Goal: Transaction & Acquisition: Purchase product/service

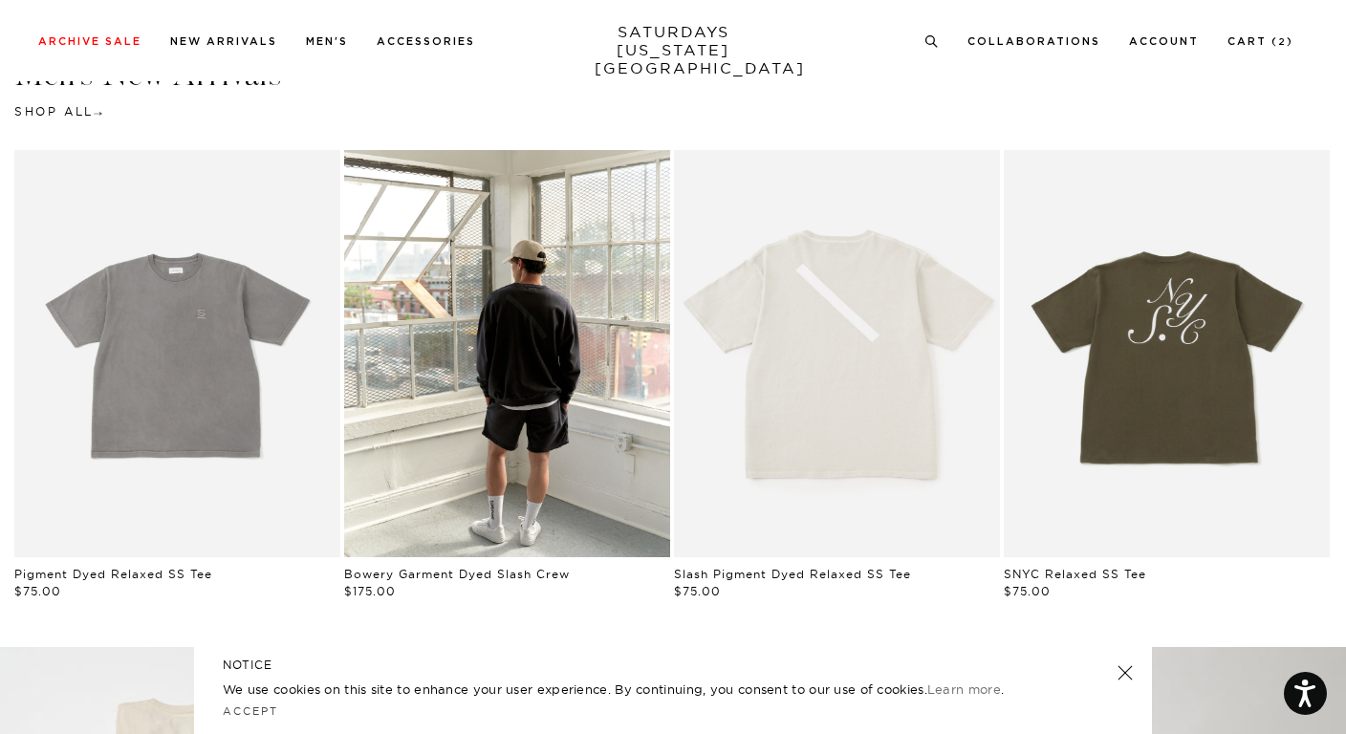
scroll to position [887, 0]
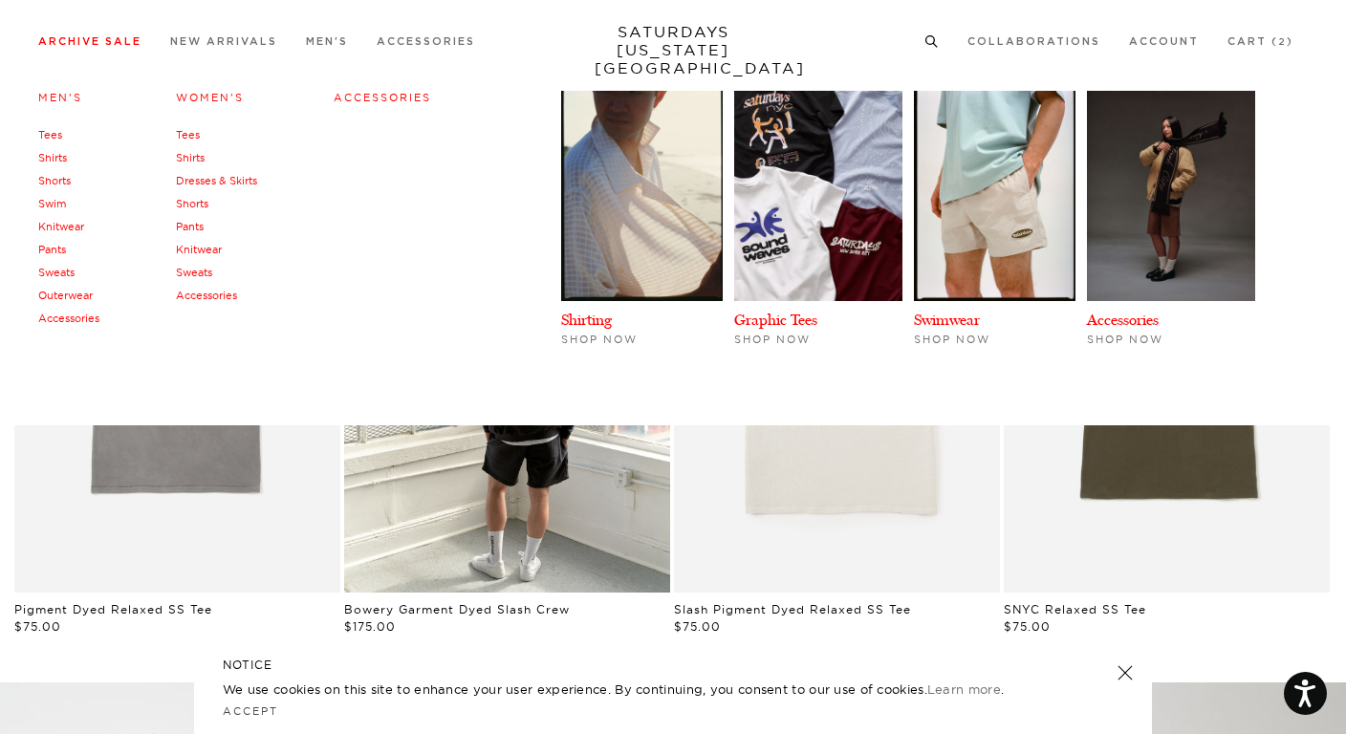
click at [134, 35] on li "Archive Sale Men's Tees Shirts Shorts Swim Knitwear Pants Sweats Outerwear" at bounding box center [89, 40] width 103 height 17
click at [105, 44] on link "Archive Sale" at bounding box center [89, 41] width 103 height 11
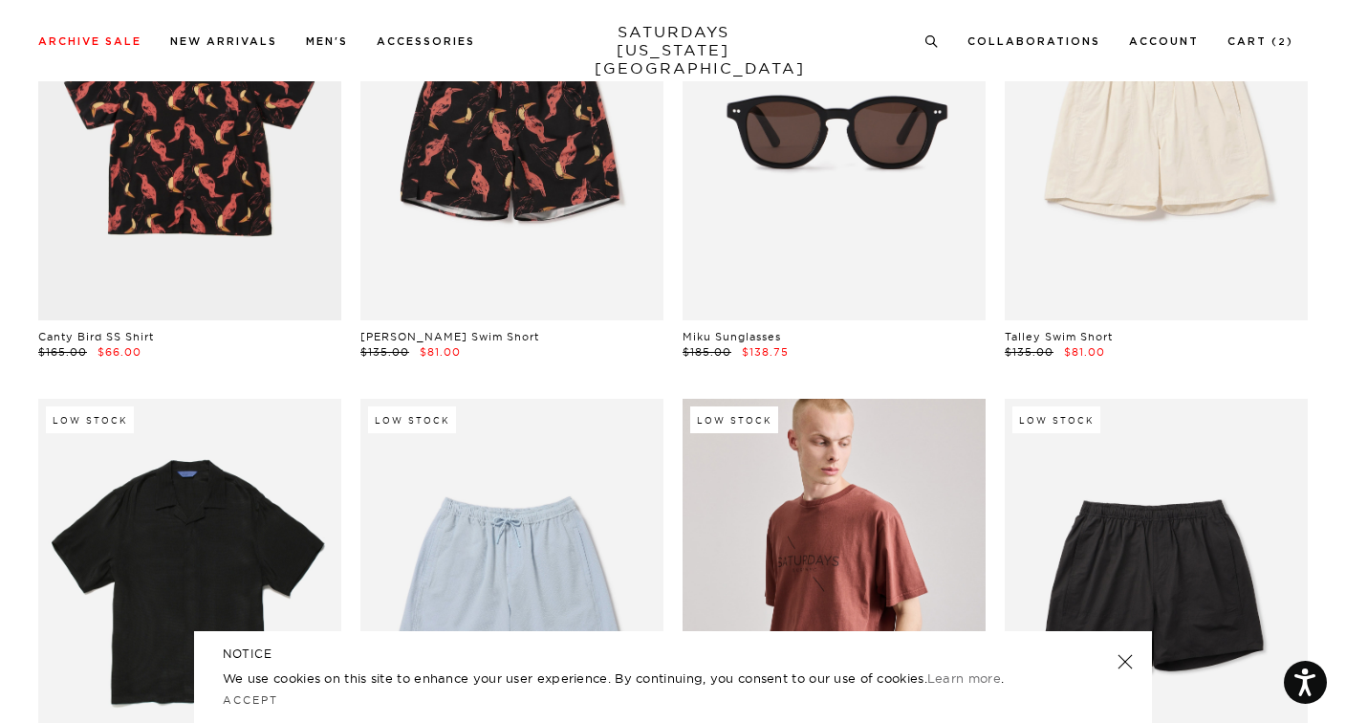
scroll to position [1358, 0]
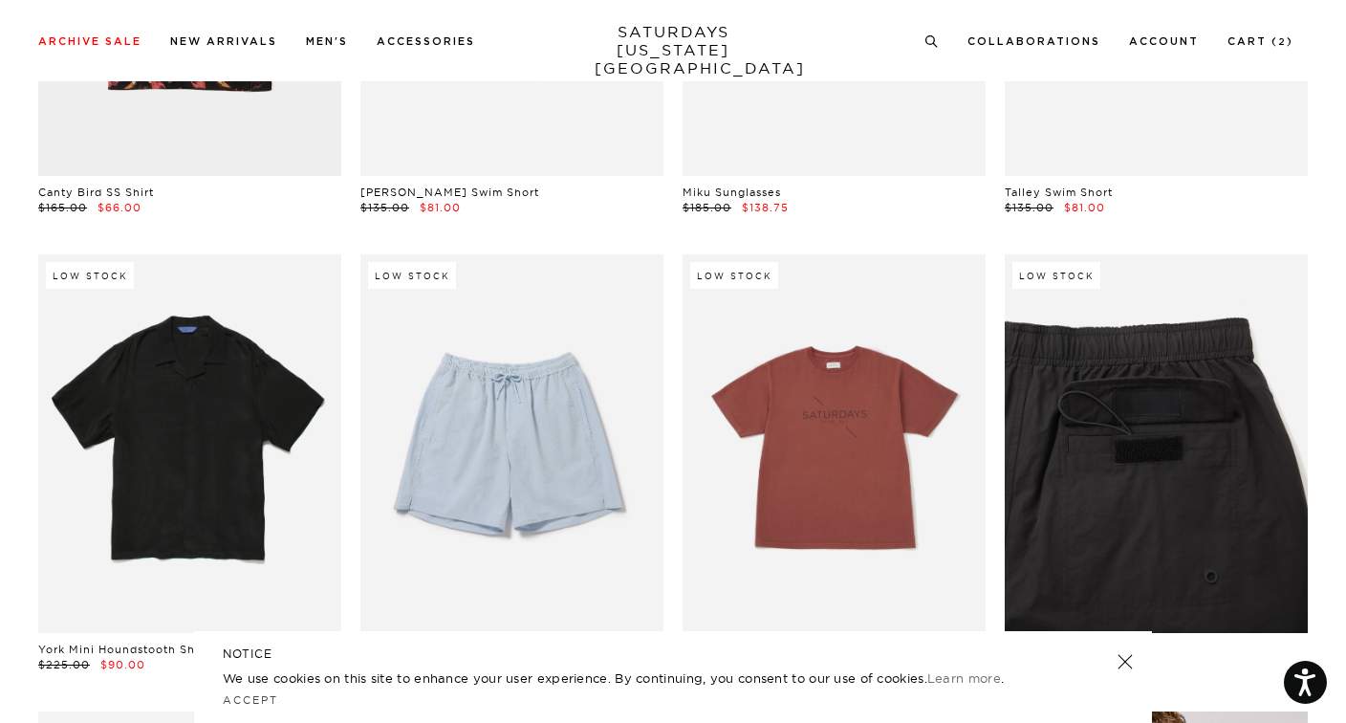
click at [1148, 429] on link at bounding box center [1156, 443] width 303 height 379
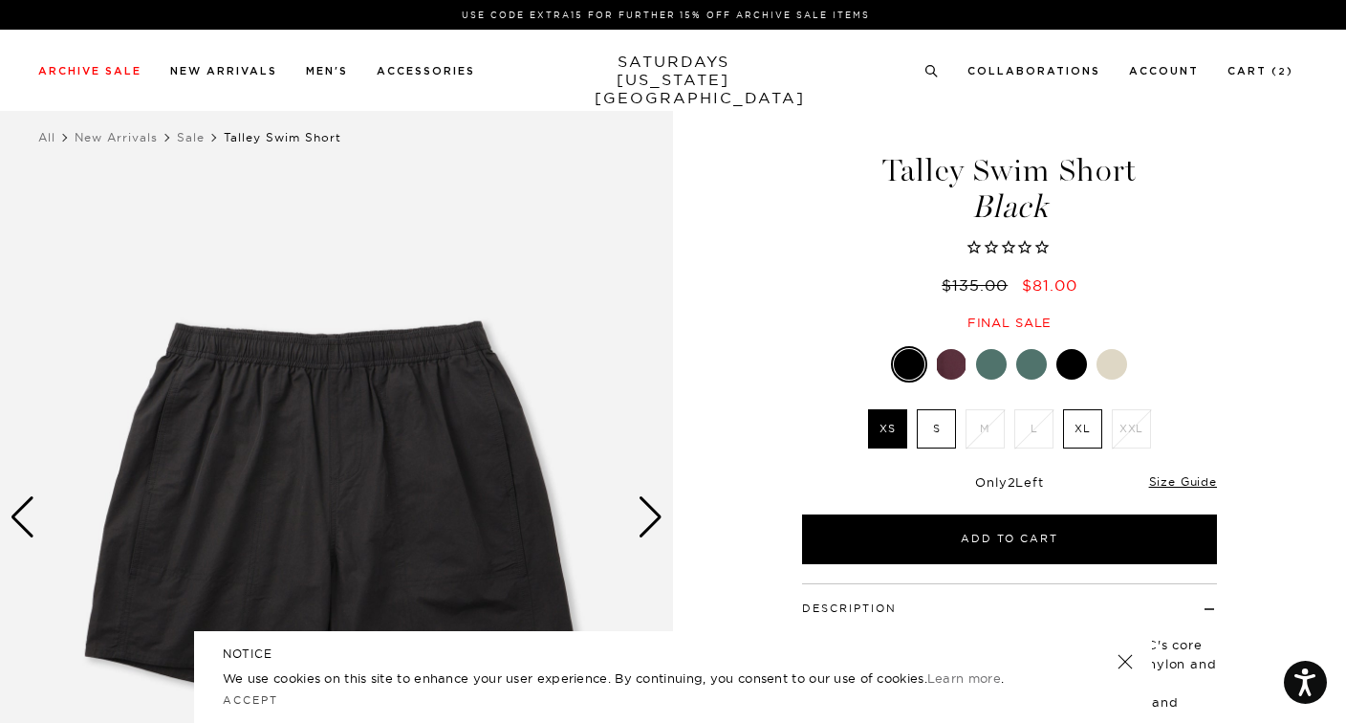
click at [1070, 366] on div at bounding box center [1071, 364] width 31 height 31
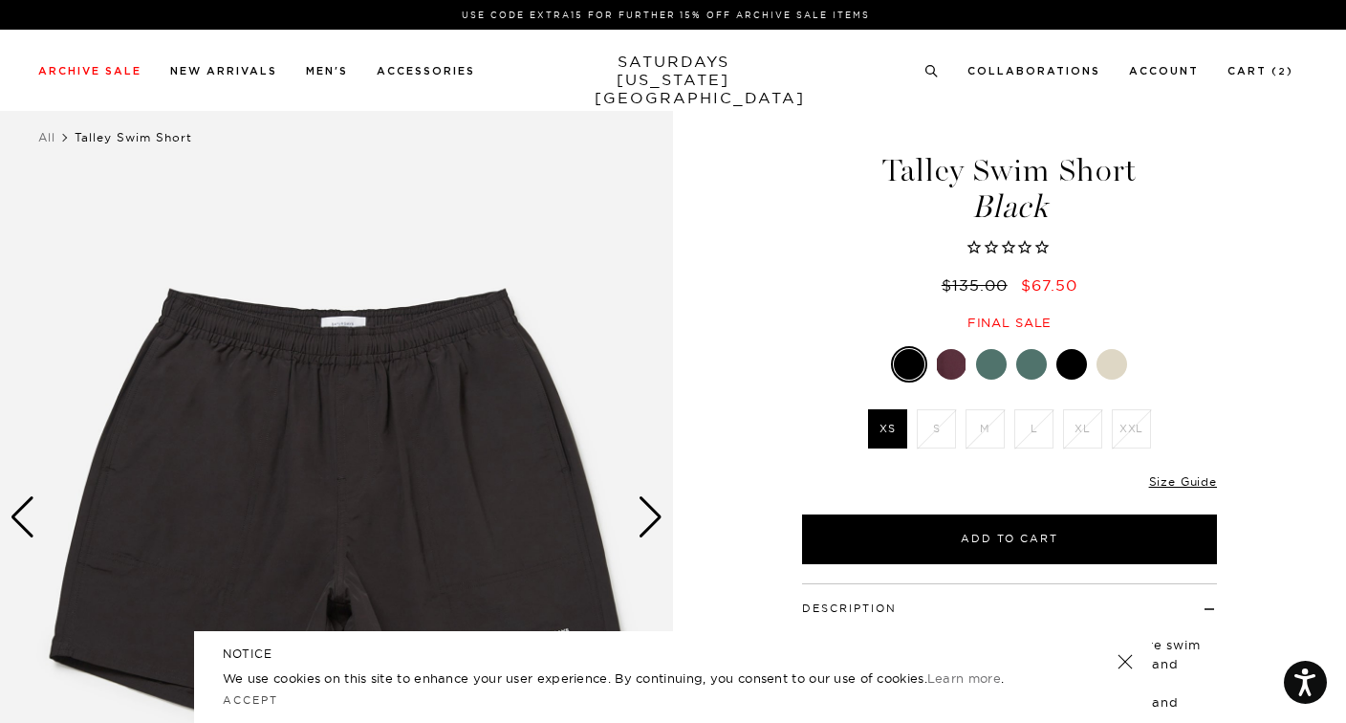
click at [953, 353] on div at bounding box center [951, 364] width 31 height 31
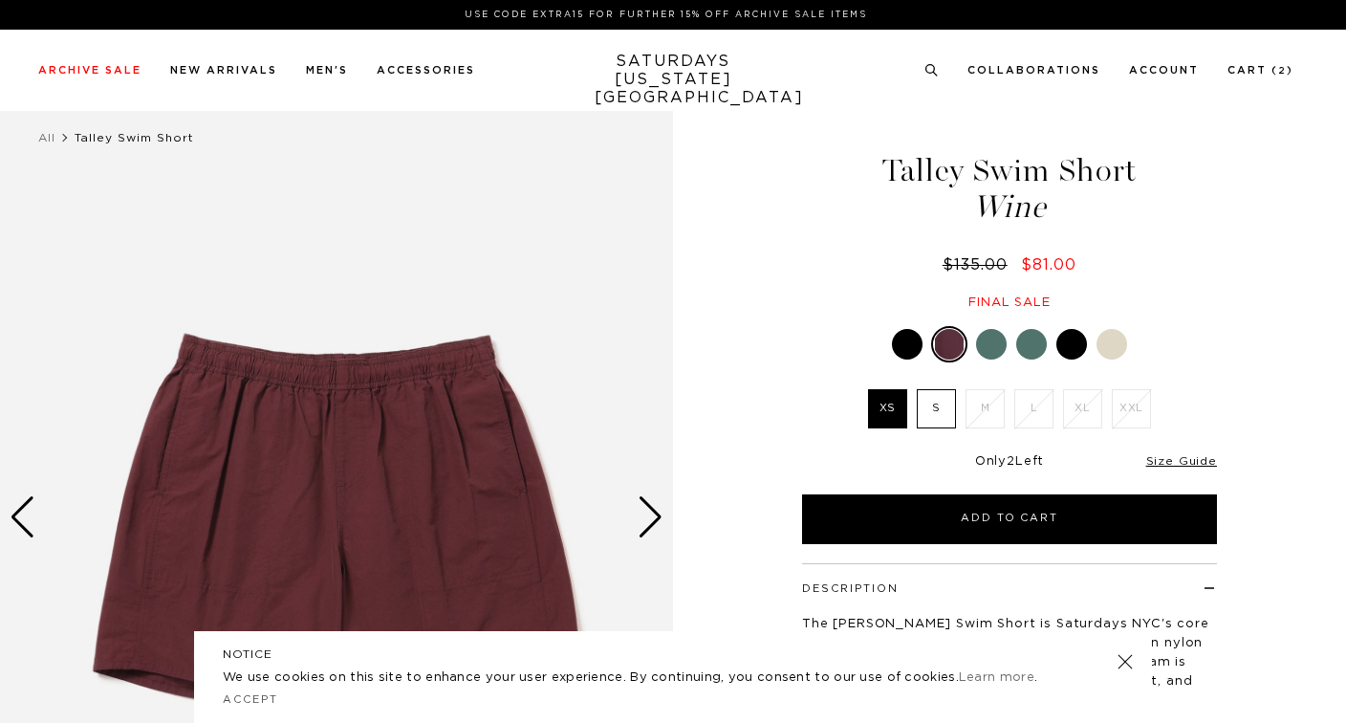
click at [919, 352] on div at bounding box center [907, 344] width 31 height 31
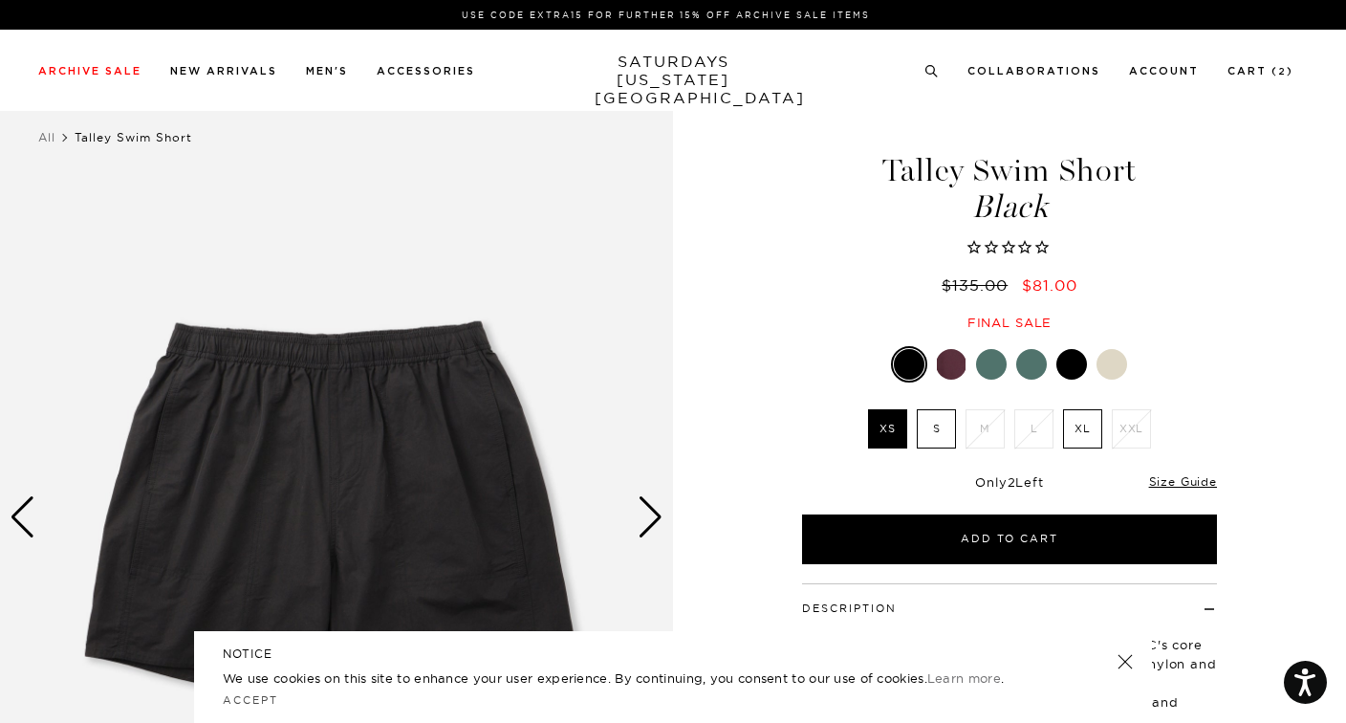
click at [1073, 372] on div at bounding box center [1071, 364] width 31 height 31
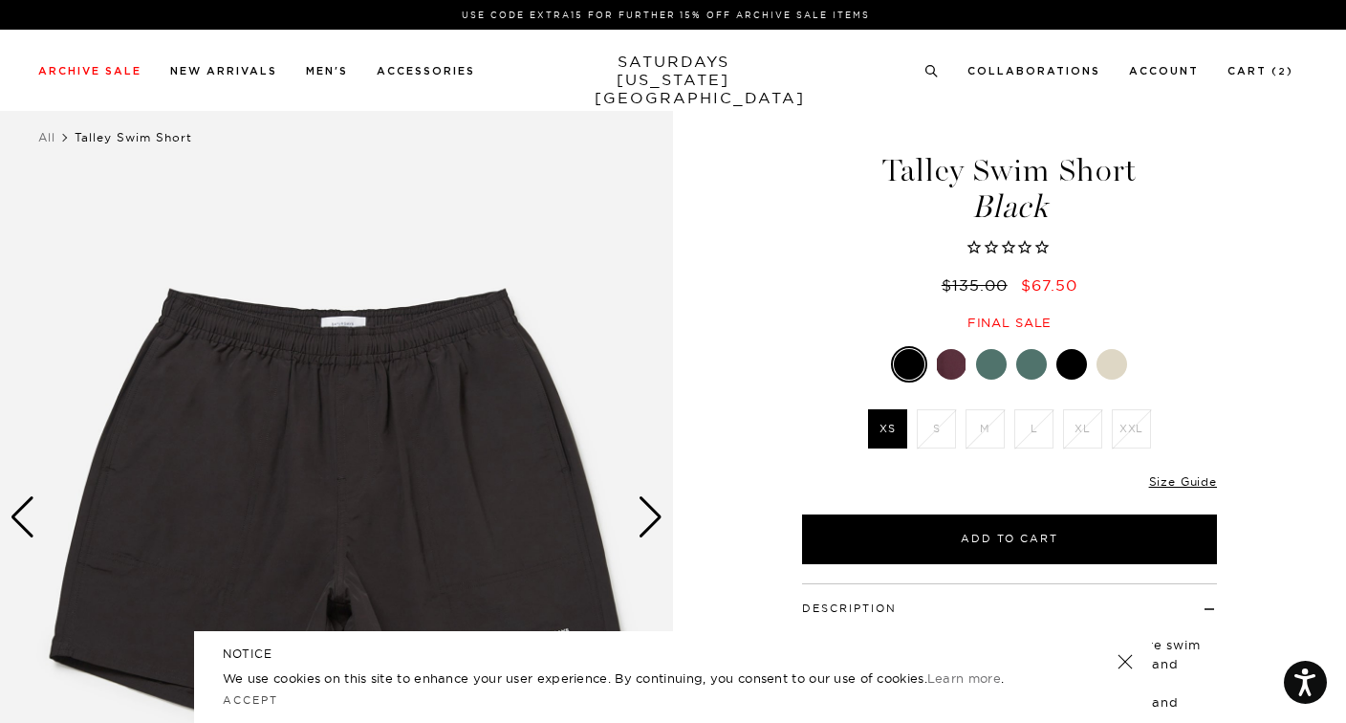
click at [1111, 368] on div at bounding box center [1111, 364] width 31 height 31
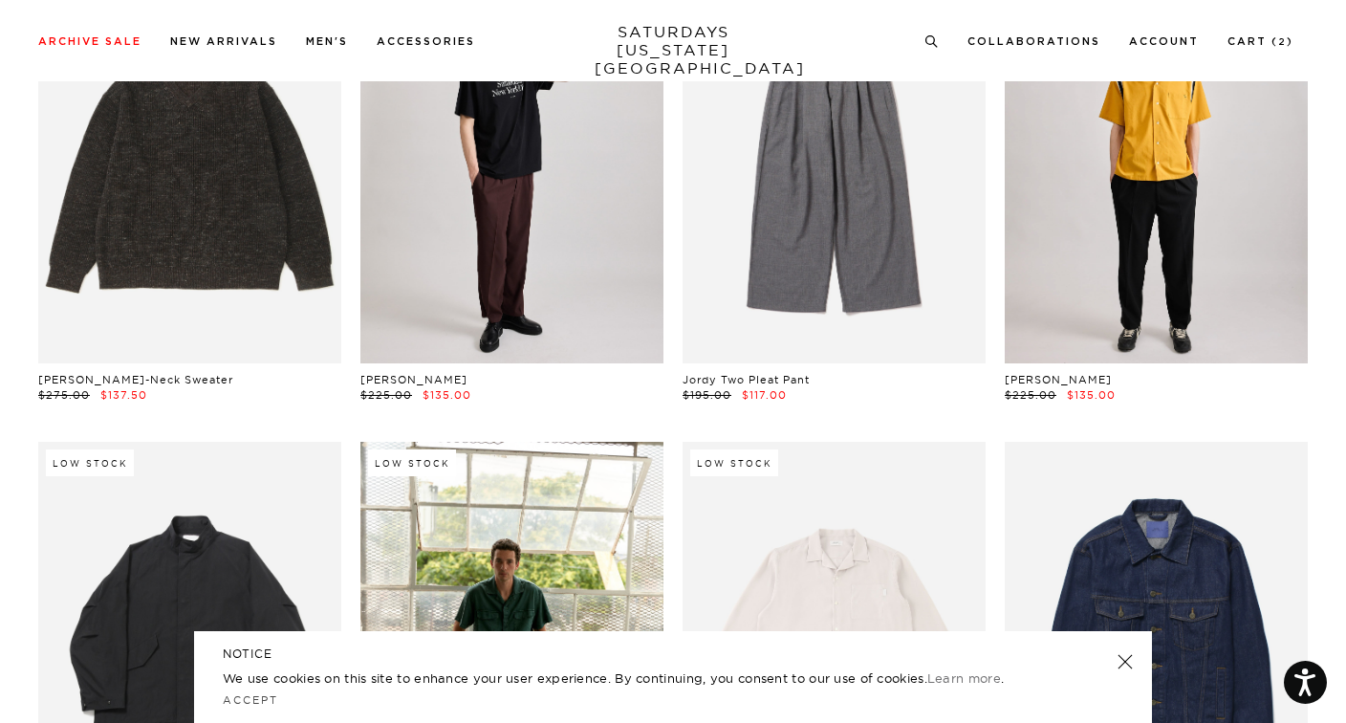
scroll to position [12573, 0]
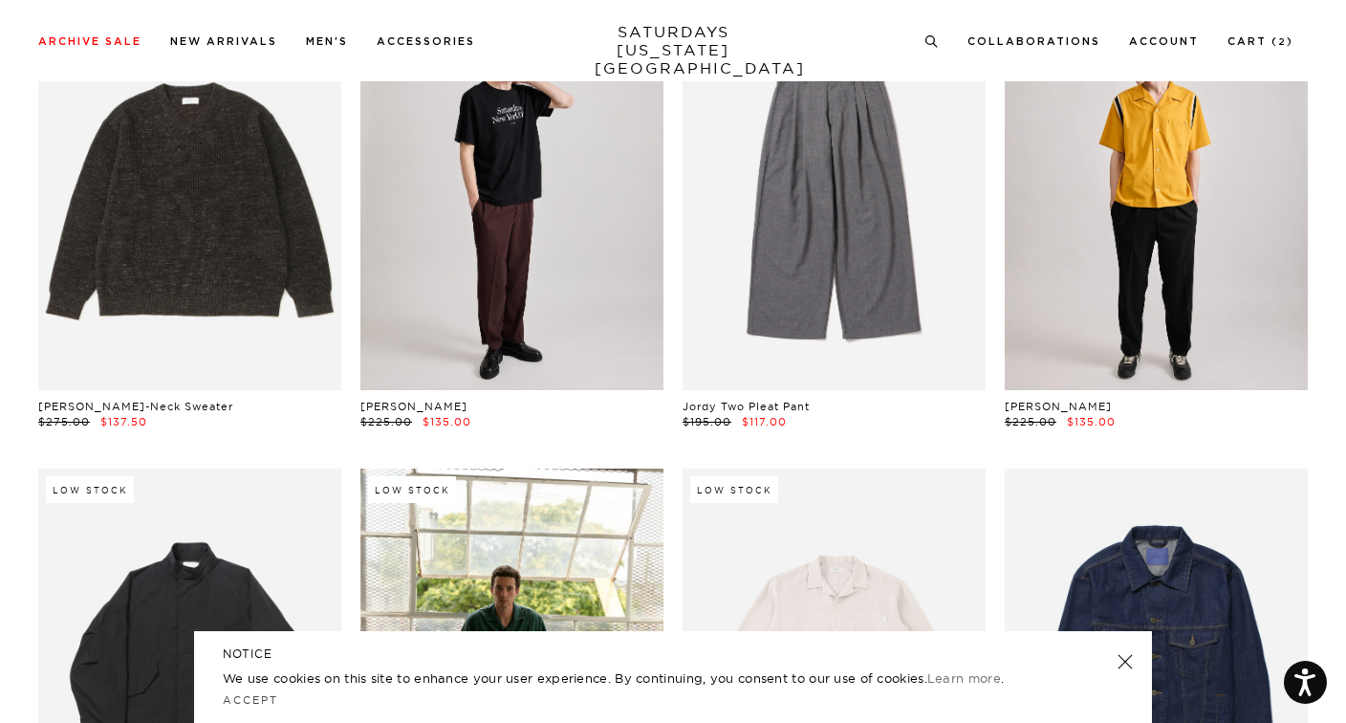
click at [1092, 234] on link at bounding box center [1156, 200] width 303 height 379
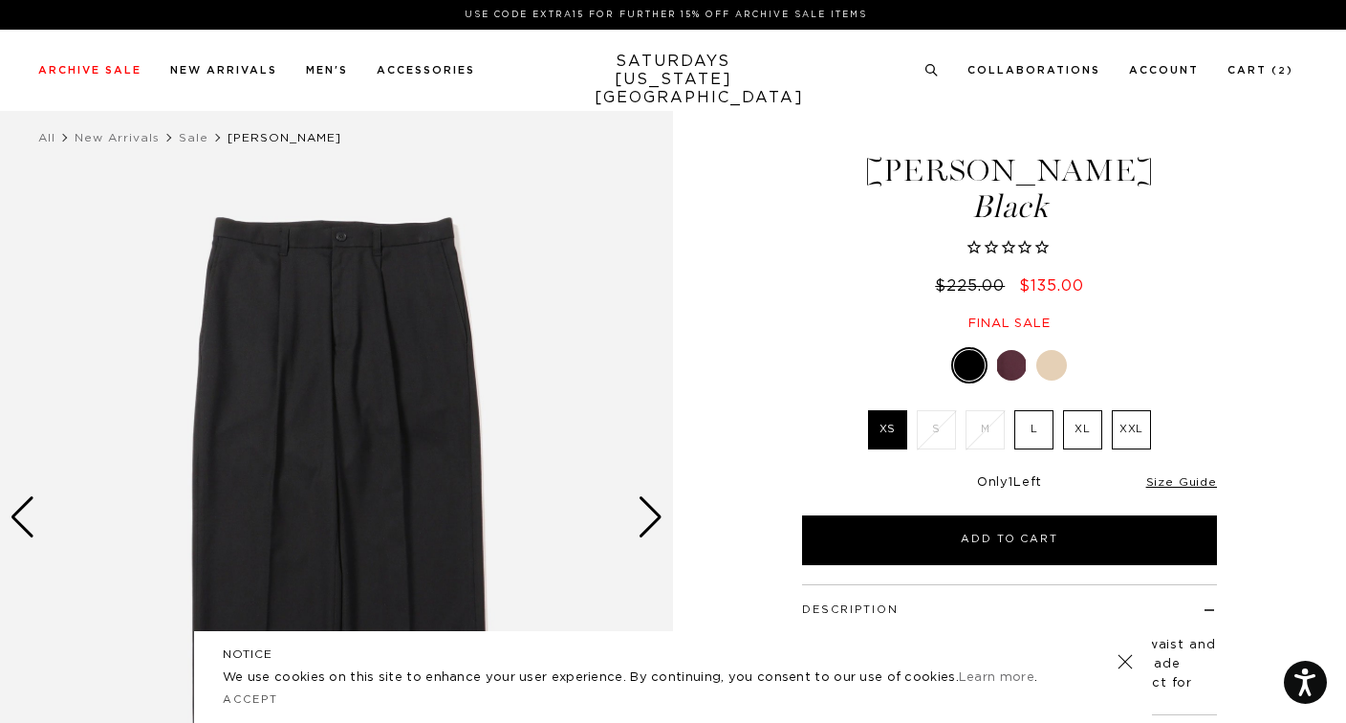
click at [1040, 437] on label "L" at bounding box center [1033, 429] width 39 height 39
click at [0, 0] on input "L" at bounding box center [0, 0] width 0 height 0
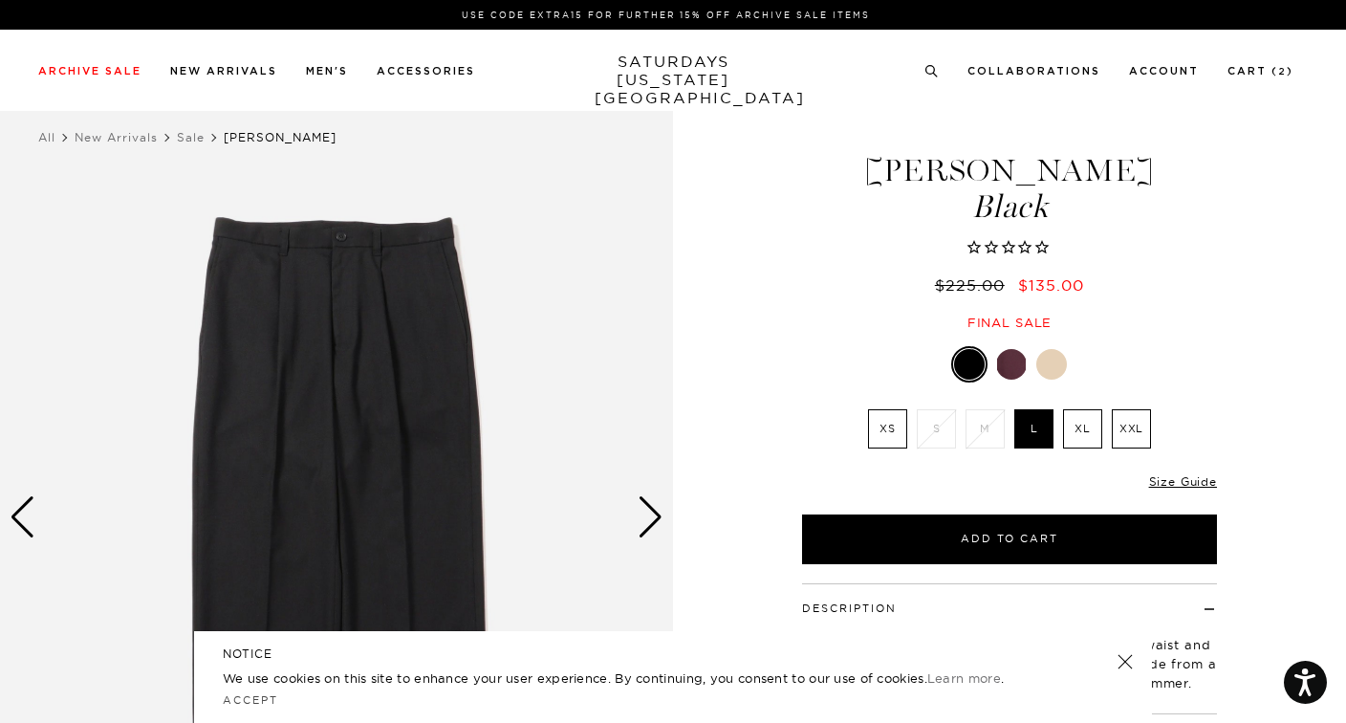
click at [973, 371] on div at bounding box center [969, 364] width 31 height 31
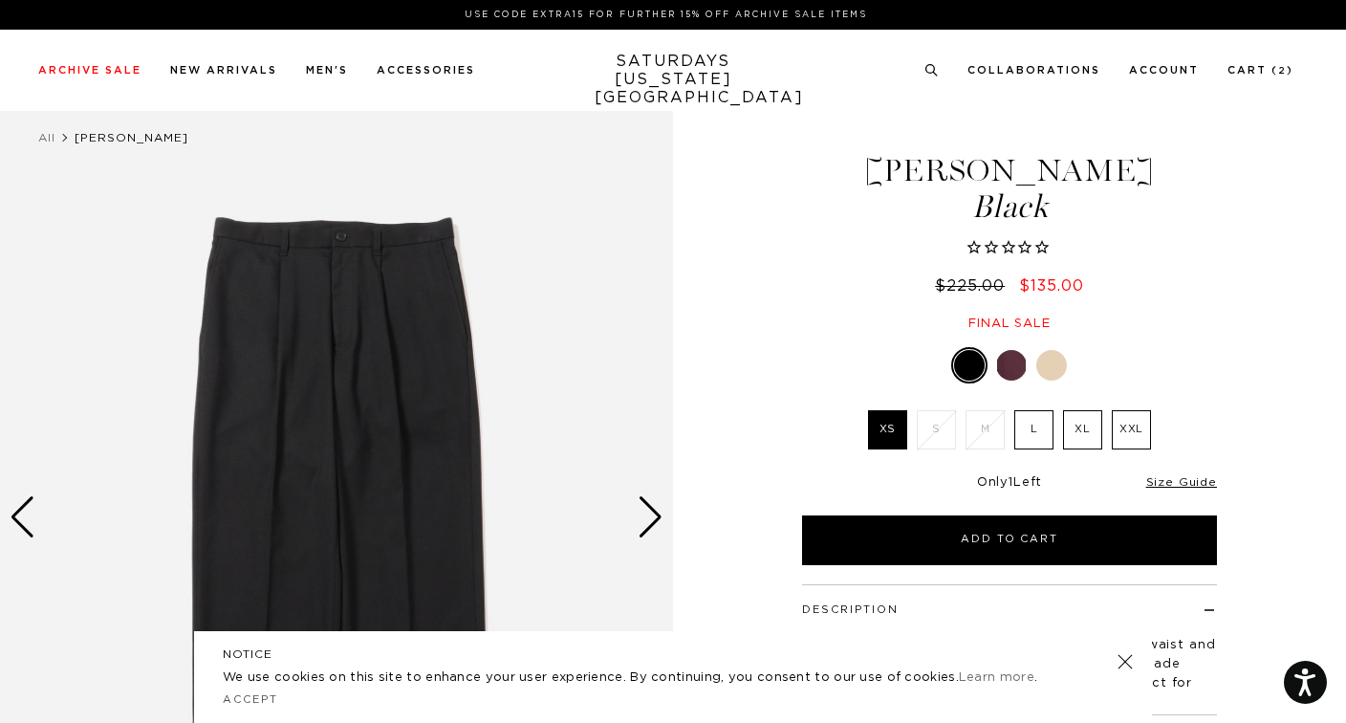
click at [967, 348] on link at bounding box center [969, 365] width 36 height 36
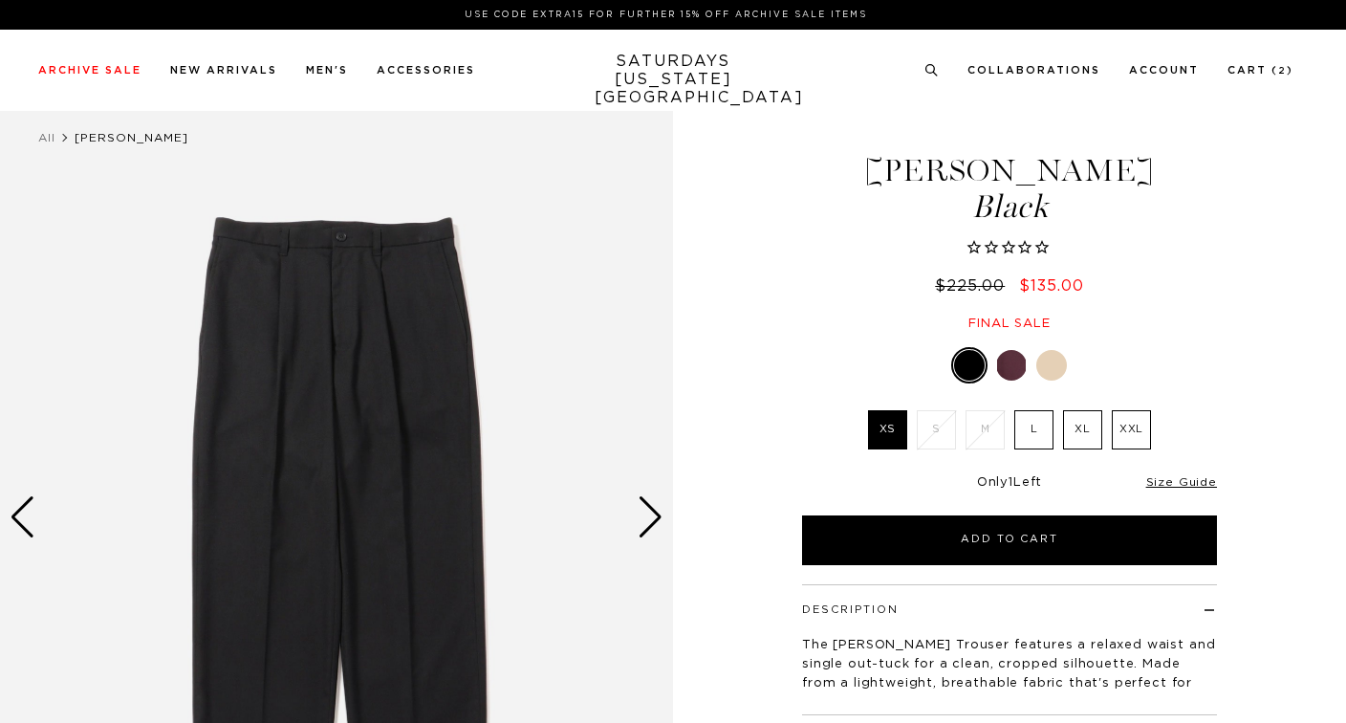
click at [1026, 407] on div "Black XS S M L XL XXL" at bounding box center [1009, 456] width 478 height 218
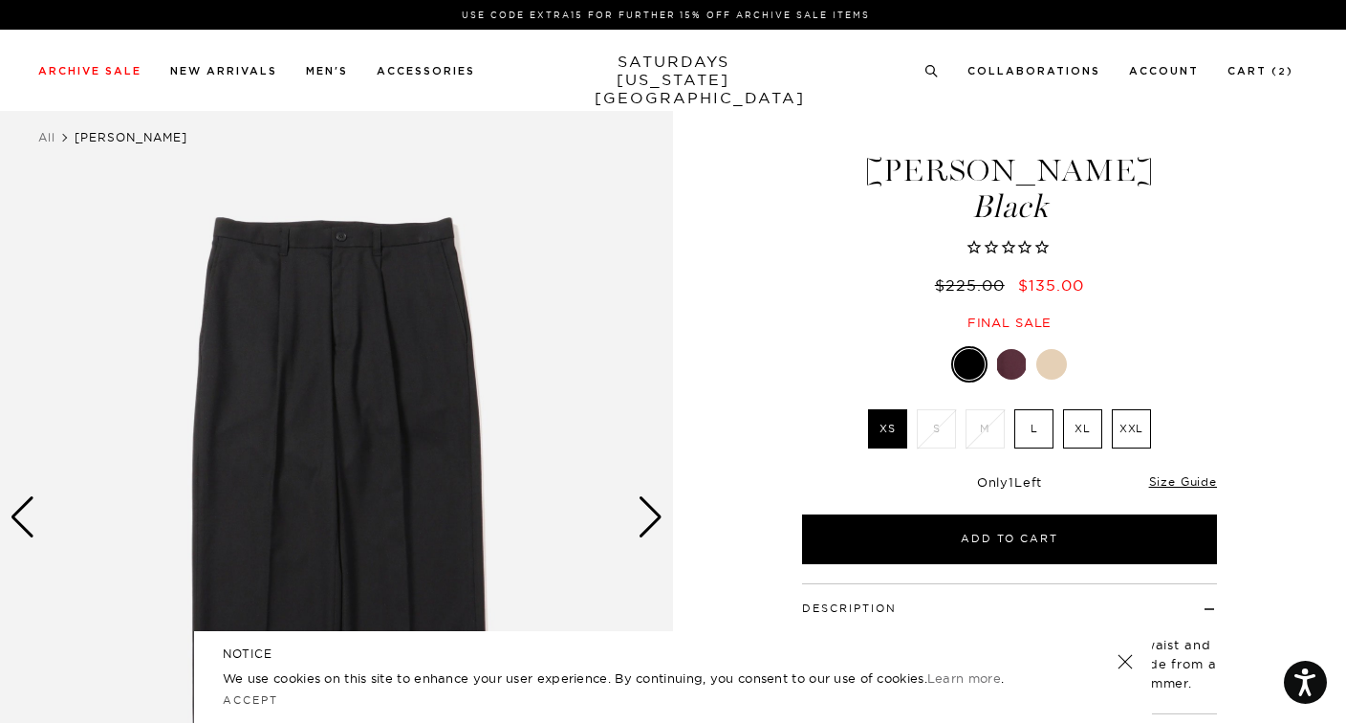
click at [1027, 422] on label "L" at bounding box center [1033, 428] width 39 height 39
click at [0, 0] on input "L" at bounding box center [0, 0] width 0 height 0
click at [1035, 432] on label "L" at bounding box center [1033, 428] width 39 height 39
click at [0, 0] on input "L" at bounding box center [0, 0] width 0 height 0
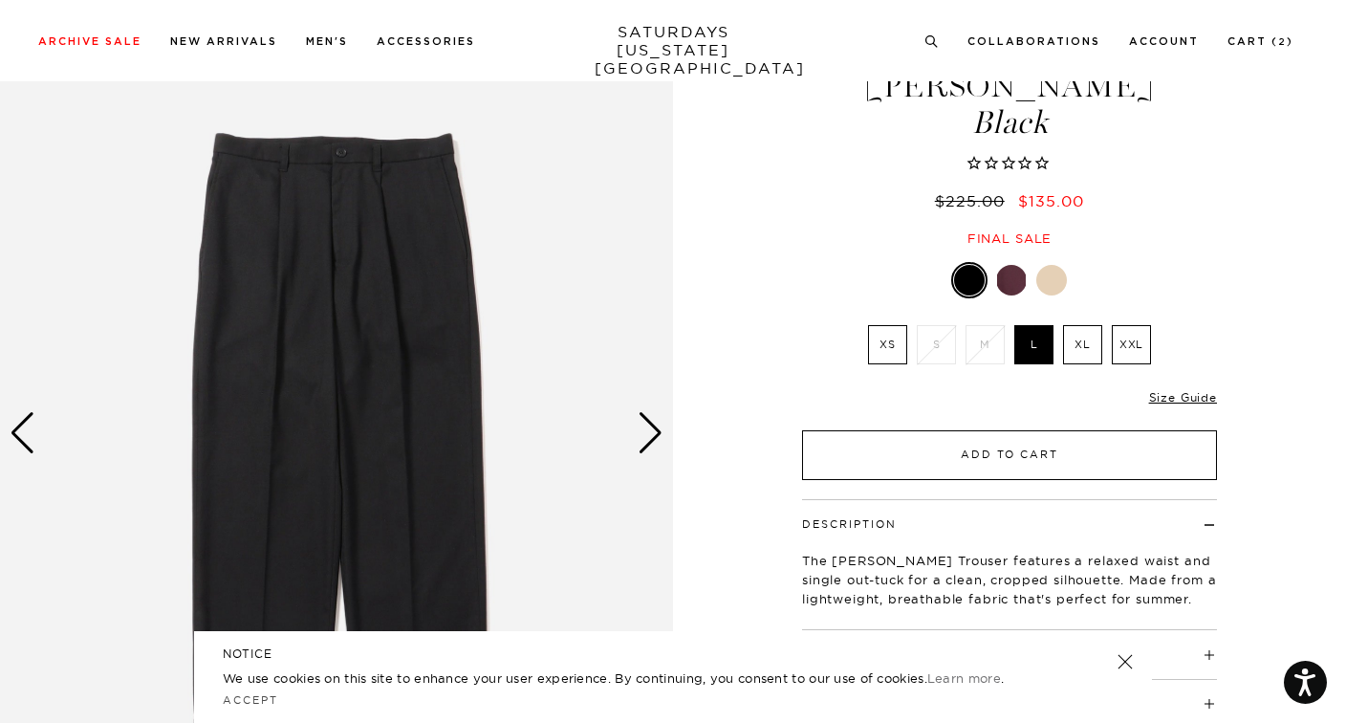
scroll to position [175, 0]
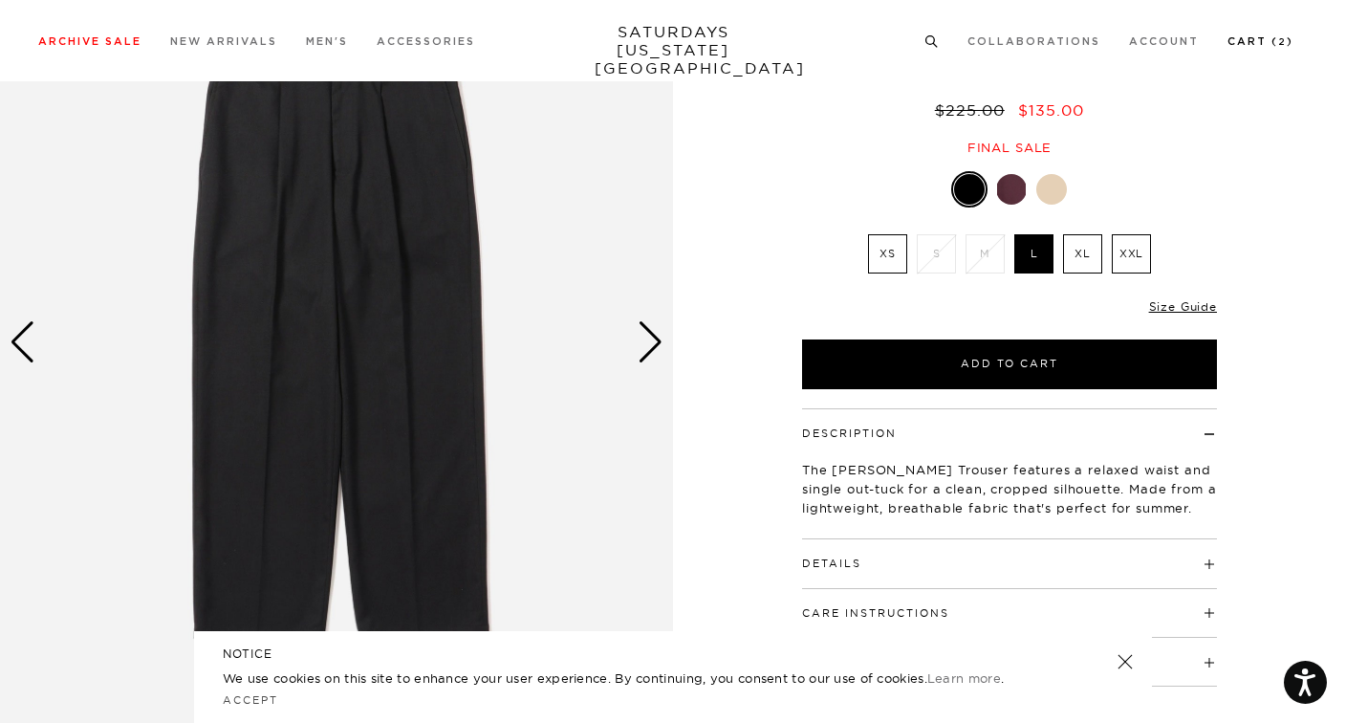
click at [1265, 39] on link "Cart ( 2 )" at bounding box center [1260, 41] width 66 height 11
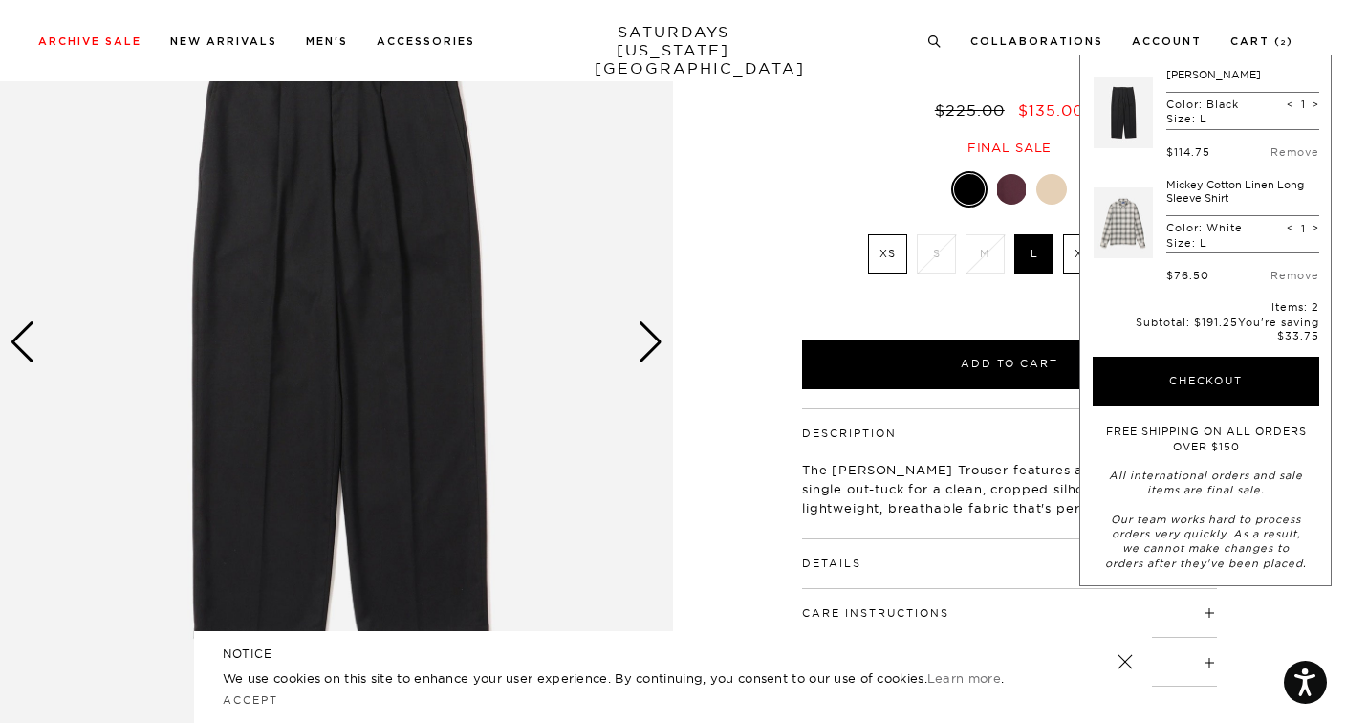
click at [1133, 224] on link at bounding box center [1123, 223] width 59 height 90
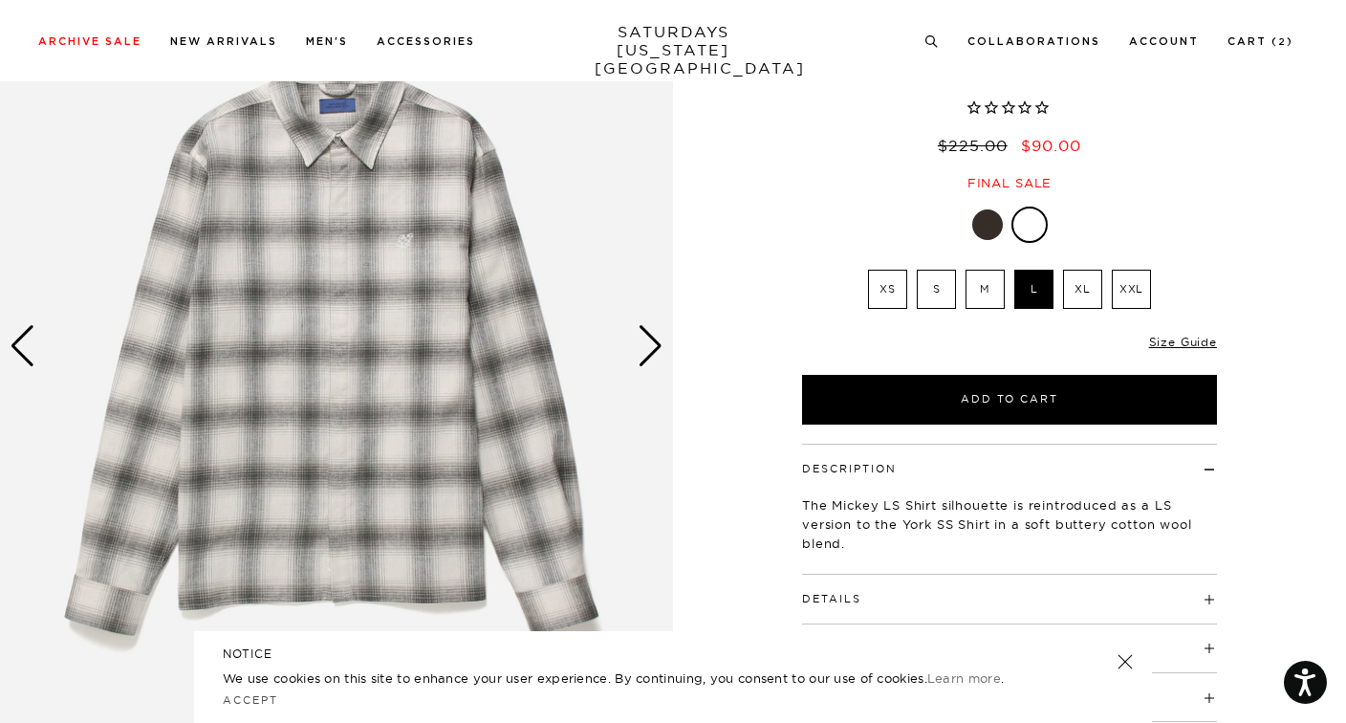
scroll to position [145, 0]
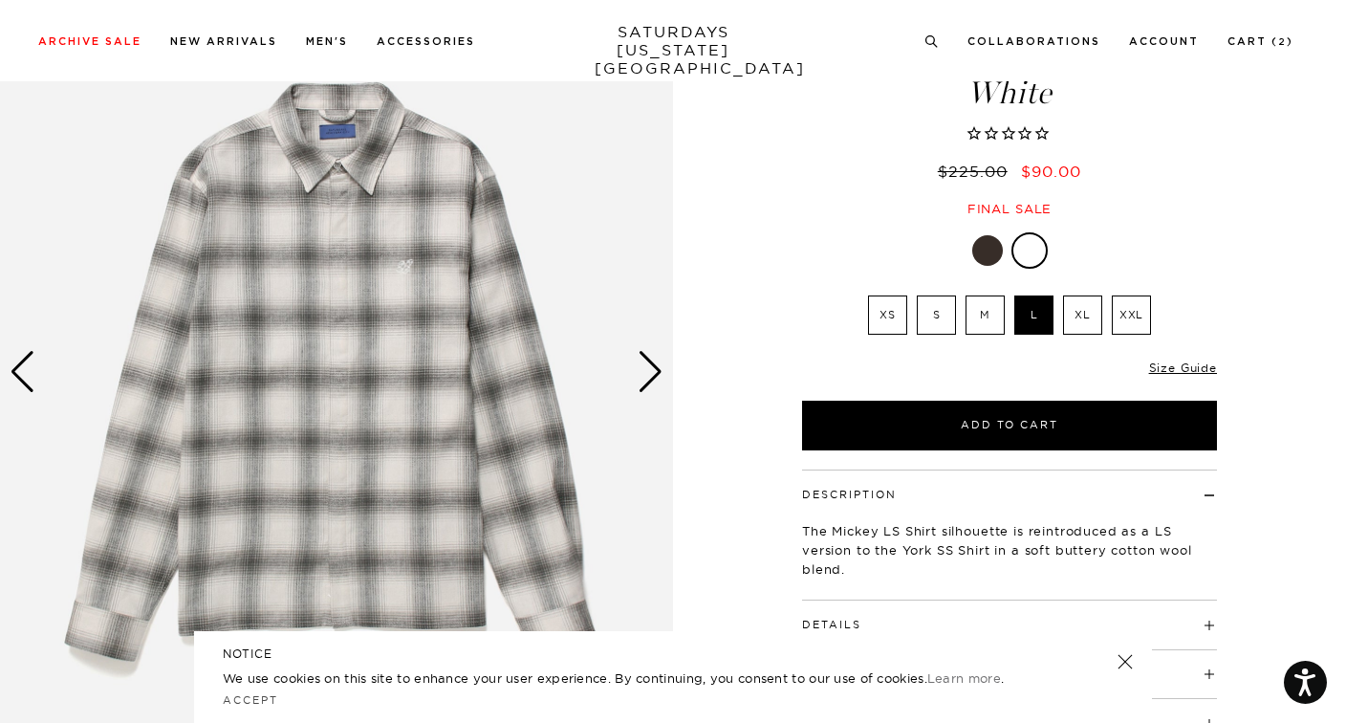
click at [660, 374] on div "Next slide" at bounding box center [651, 372] width 26 height 42
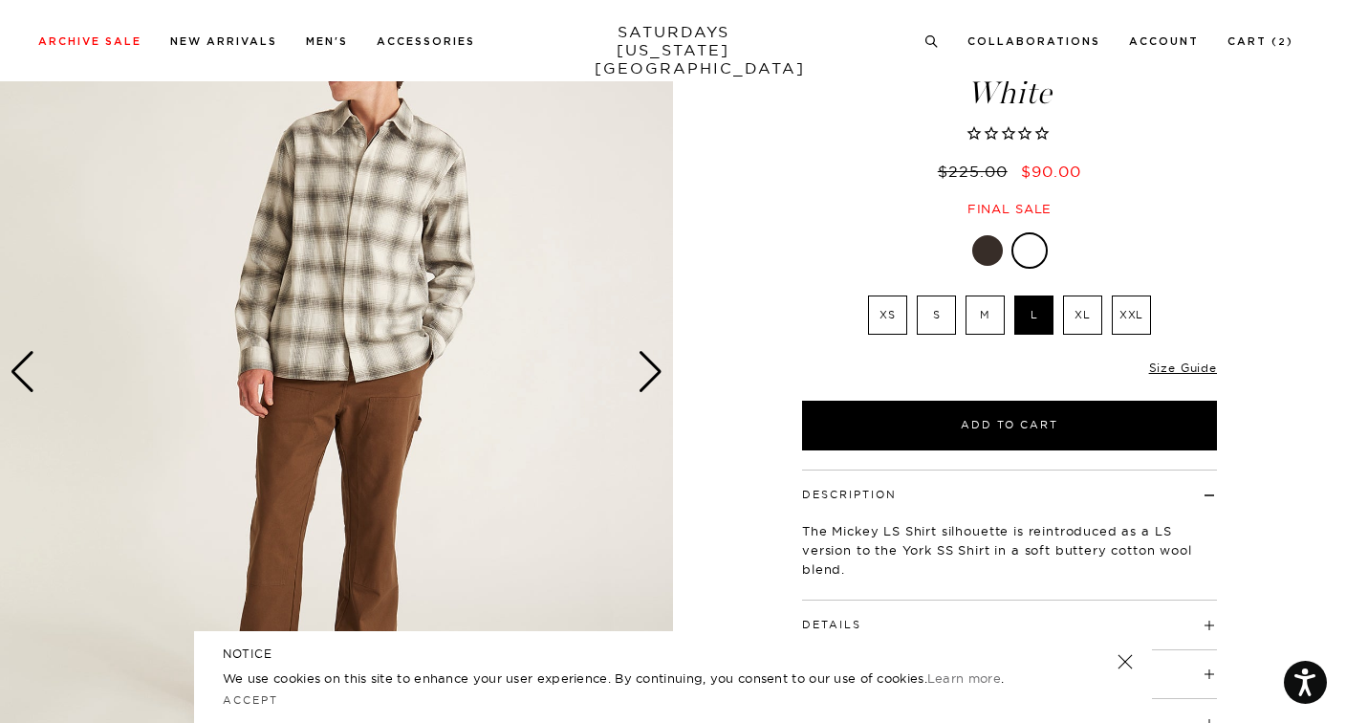
click at [660, 374] on div "Next slide" at bounding box center [651, 372] width 26 height 42
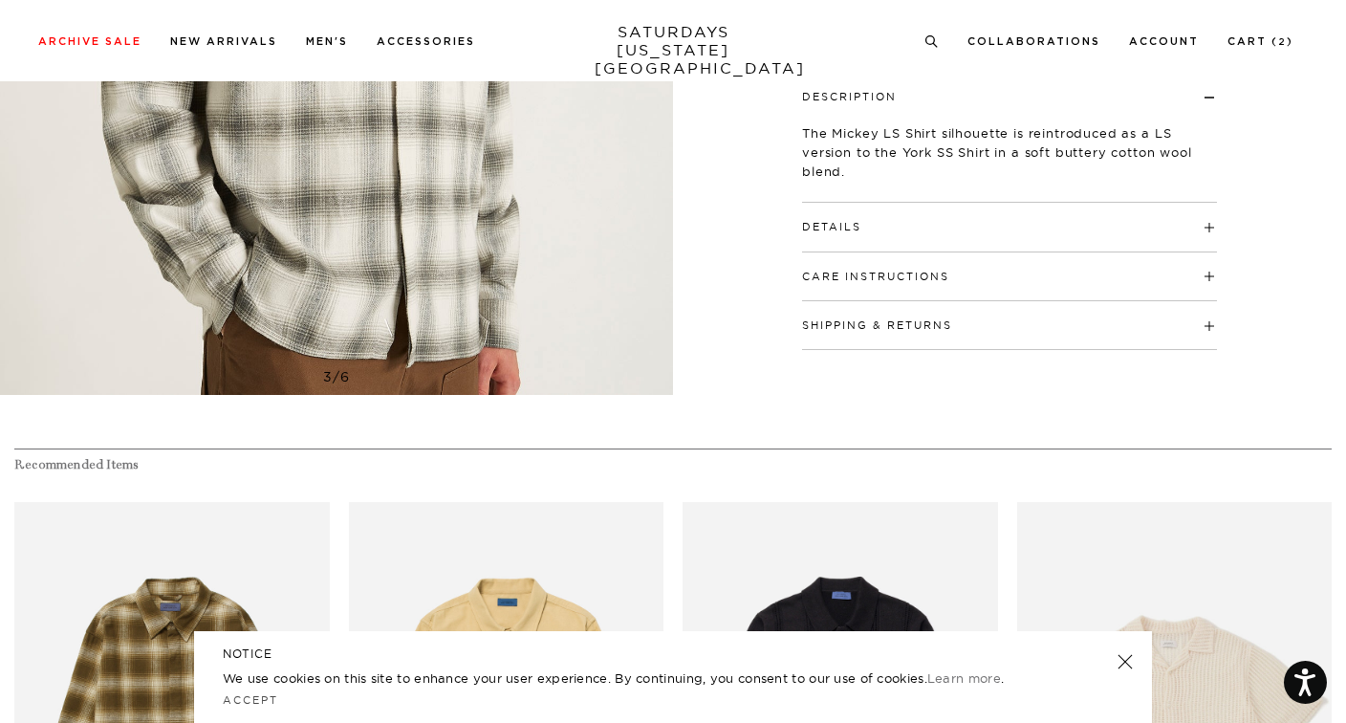
scroll to position [545, 0]
